Goal: Check status: Check status

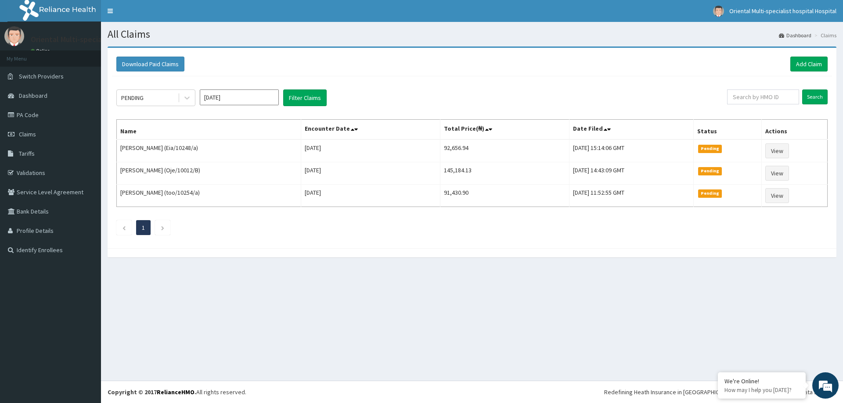
click at [300, 99] on button "Filter Claims" at bounding box center [304, 98] width 43 height 17
click at [250, 100] on input "[DATE]" at bounding box center [239, 98] width 79 height 16
click at [214, 168] on div "[DATE]" at bounding box center [214, 170] width 18 height 16
click at [310, 96] on button "Filter Claims" at bounding box center [304, 98] width 43 height 17
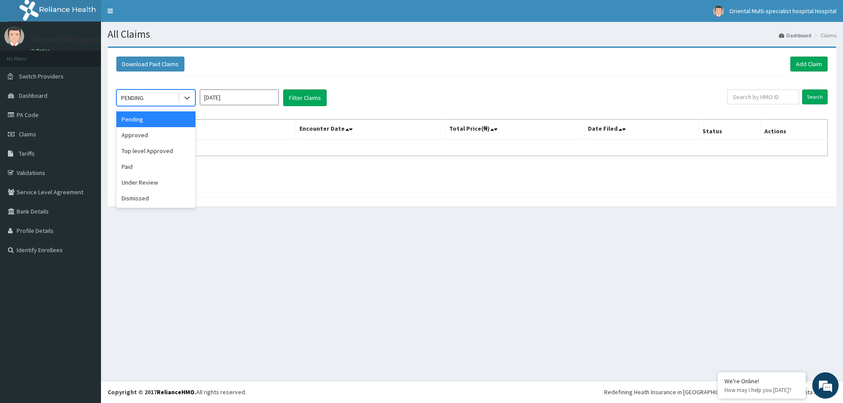
click at [142, 102] on div "PENDING" at bounding box center [132, 97] width 22 height 9
click at [150, 183] on div "Under Review" at bounding box center [155, 183] width 79 height 16
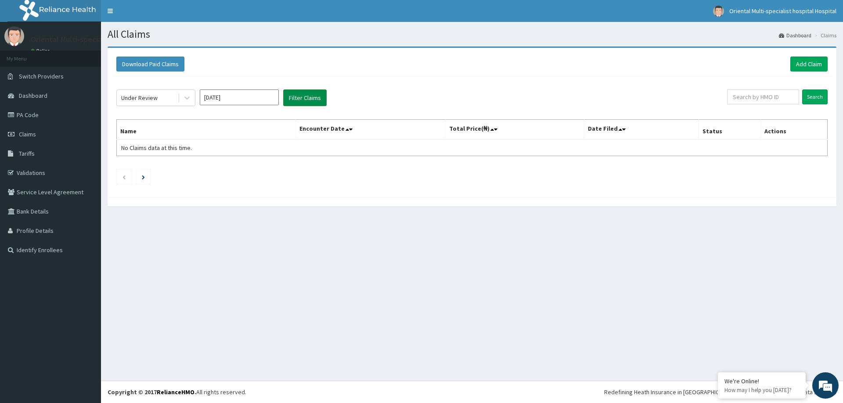
click at [302, 97] on button "Filter Claims" at bounding box center [304, 98] width 43 height 17
click at [310, 91] on button "Filter Claims" at bounding box center [304, 98] width 43 height 17
click at [248, 97] on input "[DATE]" at bounding box center [239, 98] width 79 height 16
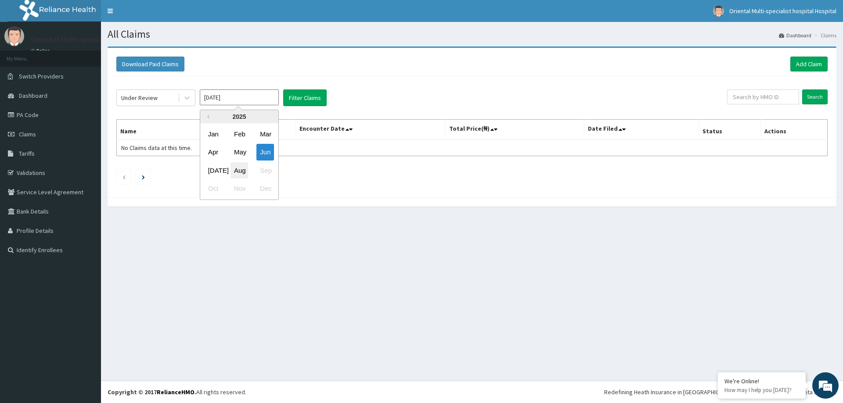
click at [234, 170] on div "Aug" at bounding box center [239, 170] width 18 height 16
type input "[DATE]"
click at [314, 95] on button "Filter Claims" at bounding box center [304, 98] width 43 height 17
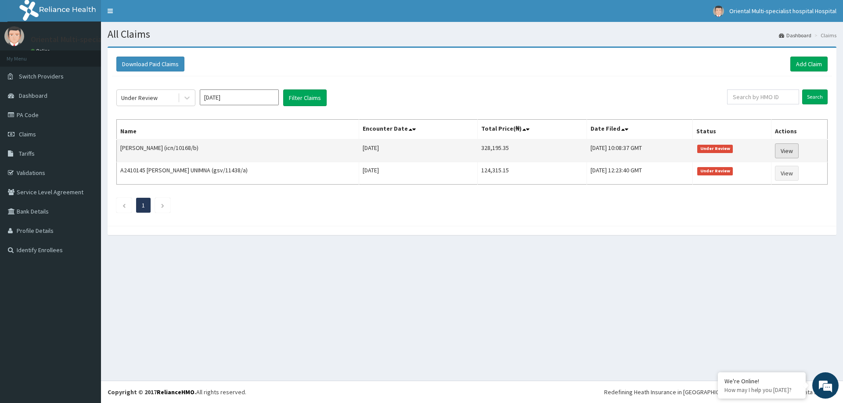
click at [790, 152] on link "View" at bounding box center [787, 151] width 24 height 15
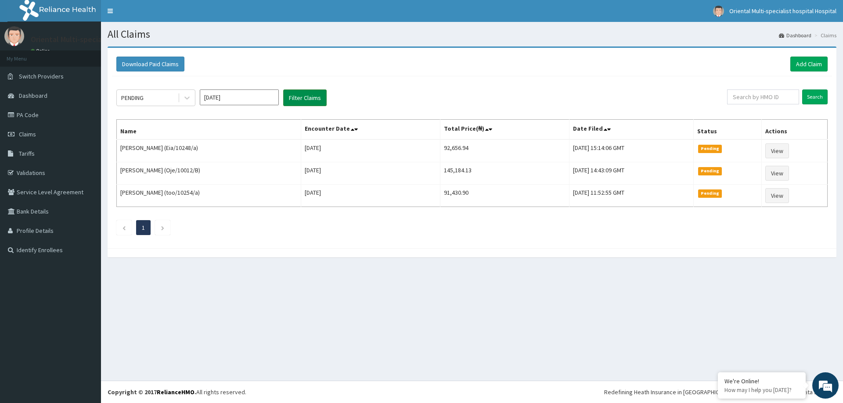
click at [302, 97] on button "Filter Claims" at bounding box center [304, 98] width 43 height 17
click at [243, 99] on input "[DATE]" at bounding box center [239, 98] width 79 height 16
click at [219, 172] on div "[DATE]" at bounding box center [214, 170] width 18 height 16
click at [306, 94] on button "Filter Claims" at bounding box center [304, 98] width 43 height 17
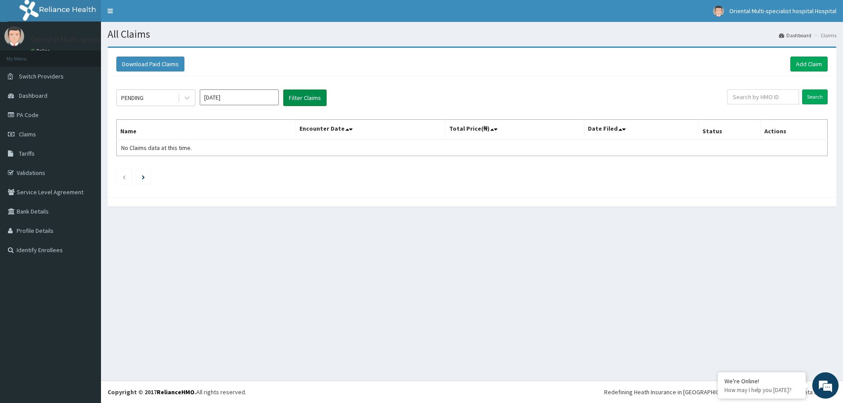
click at [306, 94] on button "Filter Claims" at bounding box center [304, 98] width 43 height 17
click at [247, 98] on input "[DATE]" at bounding box center [239, 98] width 79 height 16
click at [217, 175] on div "[DATE]" at bounding box center [214, 170] width 18 height 16
click at [240, 99] on input "[DATE]" at bounding box center [239, 98] width 79 height 16
click at [212, 169] on div "[DATE]" at bounding box center [214, 170] width 18 height 16
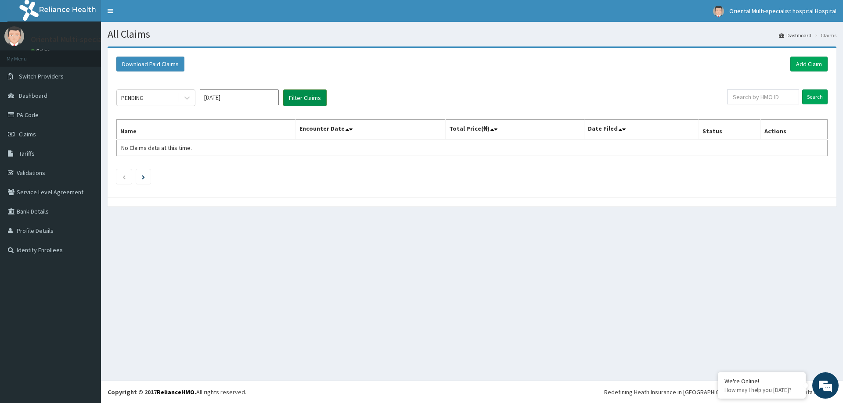
click at [304, 92] on button "Filter Claims" at bounding box center [304, 98] width 43 height 17
click at [243, 101] on input "[DATE]" at bounding box center [239, 98] width 79 height 16
click at [237, 170] on div "Aug" at bounding box center [239, 170] width 18 height 16
type input "[DATE]"
click at [304, 96] on button "Filter Claims" at bounding box center [304, 98] width 43 height 17
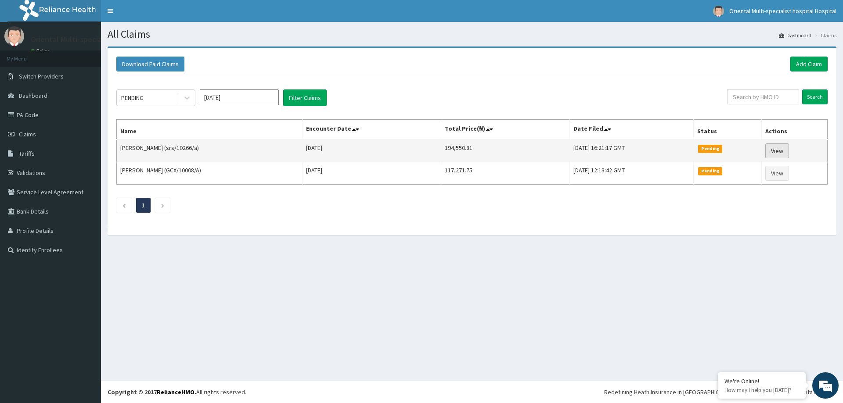
click at [779, 150] on link "View" at bounding box center [777, 151] width 24 height 15
click at [785, 154] on link "View" at bounding box center [777, 151] width 24 height 15
click at [783, 153] on link "View" at bounding box center [777, 151] width 24 height 15
